Goal: Check status: Check status

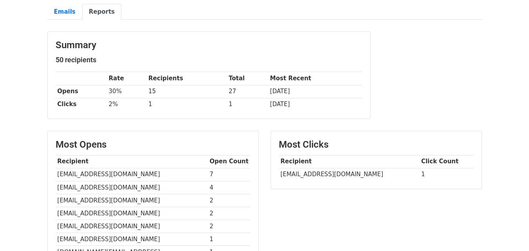
scroll to position [70, 0]
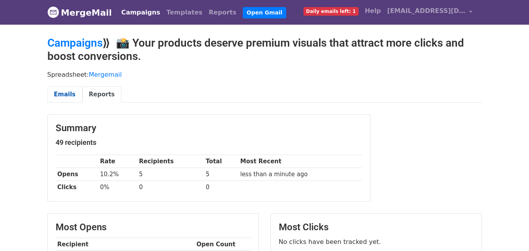
click at [65, 93] on link "Emails" at bounding box center [64, 94] width 35 height 16
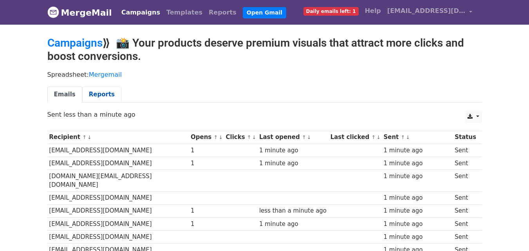
click at [98, 93] on link "Reports" at bounding box center [101, 94] width 39 height 16
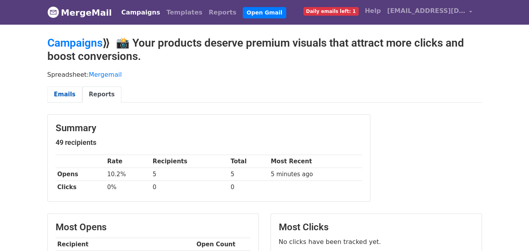
click at [56, 93] on link "Emails" at bounding box center [64, 94] width 35 height 16
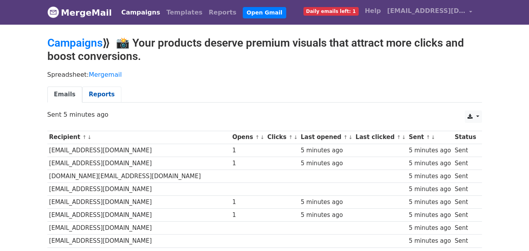
click at [101, 94] on link "Reports" at bounding box center [101, 94] width 39 height 16
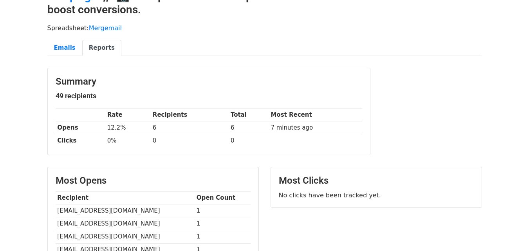
scroll to position [39, 0]
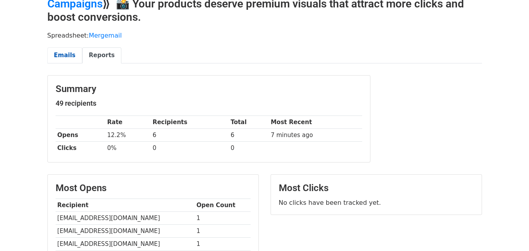
click at [68, 55] on link "Emails" at bounding box center [64, 55] width 35 height 16
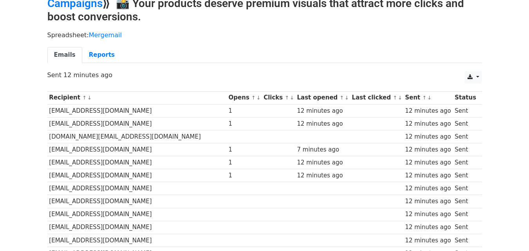
scroll to position [39, 0]
